Goal: Transaction & Acquisition: Purchase product/service

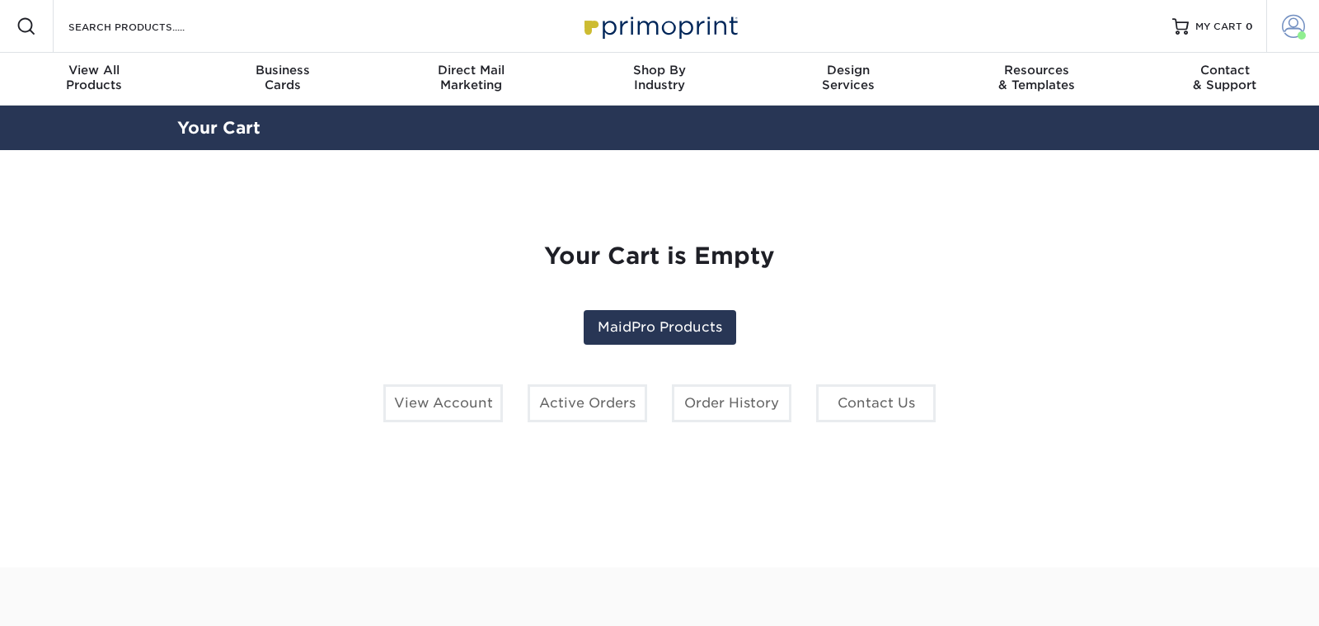
click at [1293, 30] on span at bounding box center [1293, 26] width 23 height 23
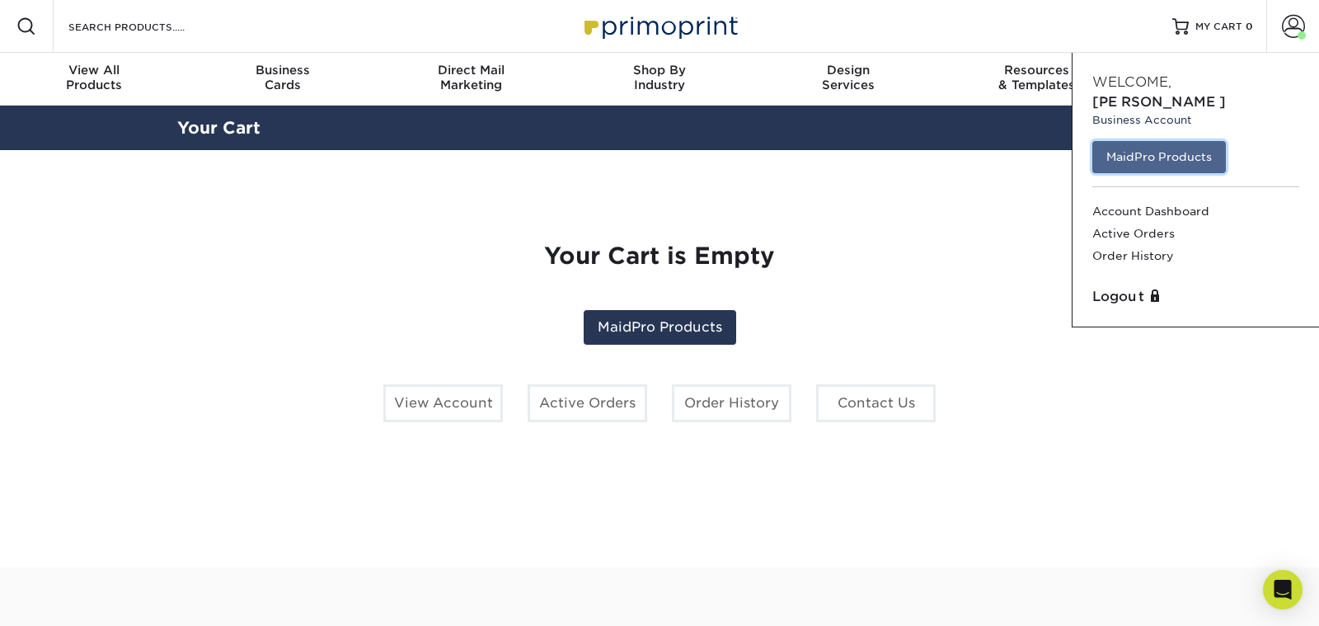
click at [1165, 141] on link "MaidPro Products" at bounding box center [1160, 156] width 134 height 31
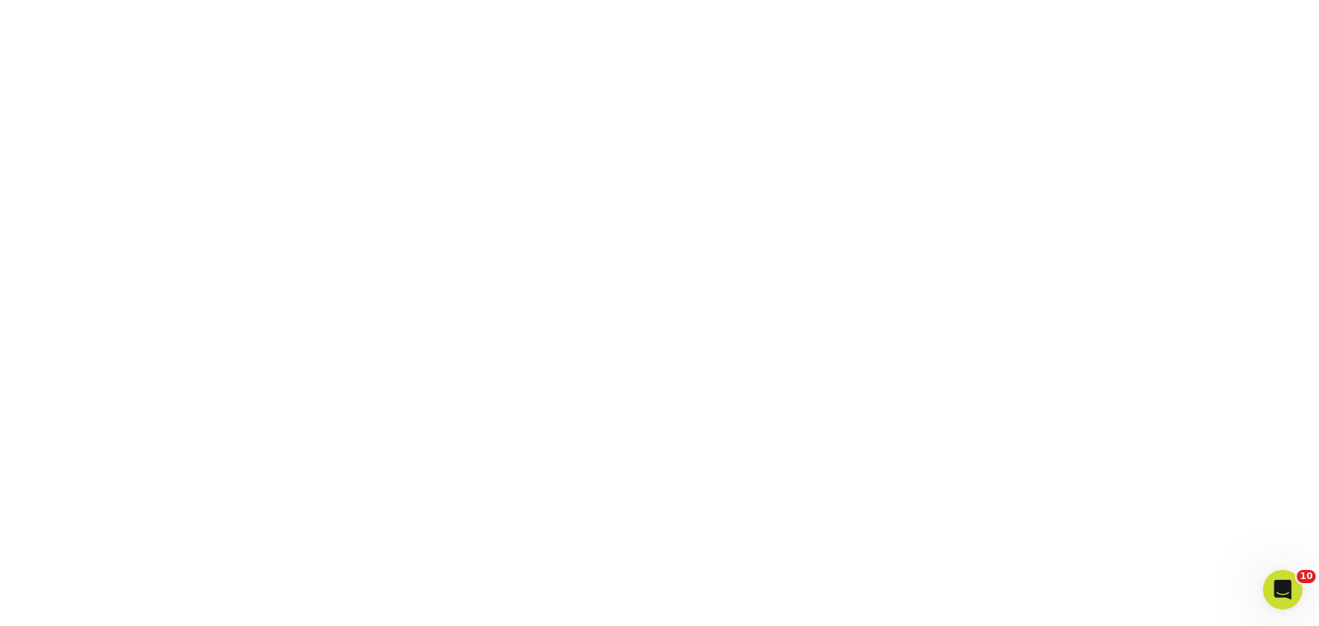
scroll to position [353, 0]
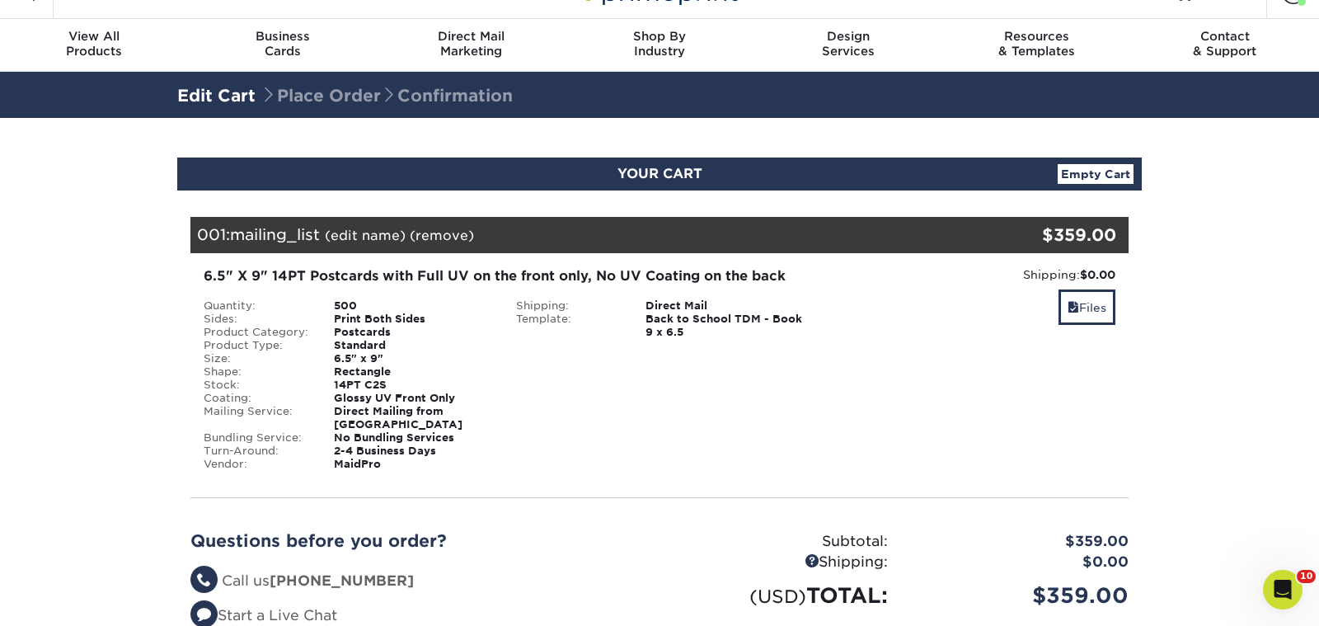
scroll to position [31, 0]
